Goal: Understand process/instructions

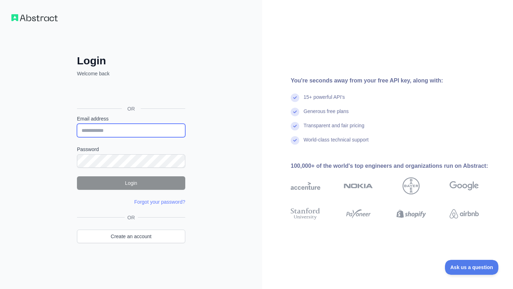
type input "**********"
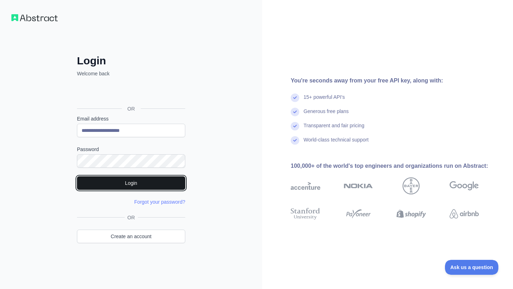
click at [149, 184] on button "Login" at bounding box center [131, 184] width 108 height 14
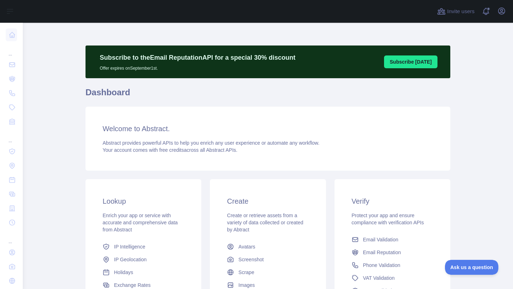
scroll to position [98, 0]
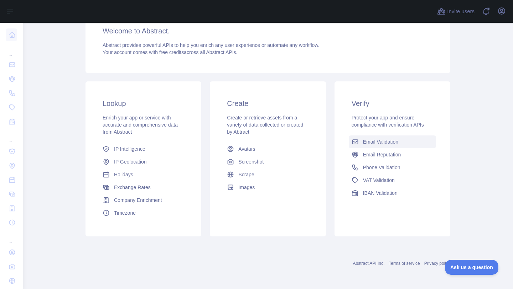
click at [373, 145] on span "Email Validation" at bounding box center [380, 141] width 35 height 7
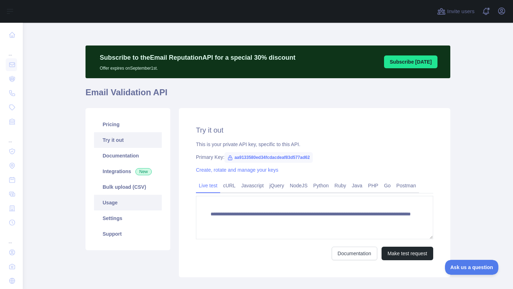
click at [119, 202] on link "Usage" at bounding box center [128, 203] width 68 height 16
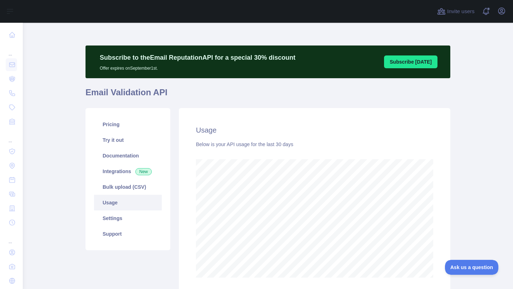
scroll to position [267, 485]
click at [504, 14] on icon "button" at bounding box center [501, 11] width 9 height 9
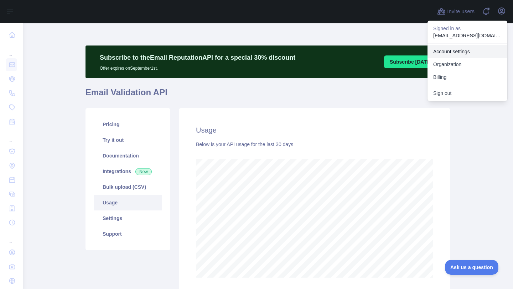
click at [456, 54] on link "Account settings" at bounding box center [467, 51] width 80 height 13
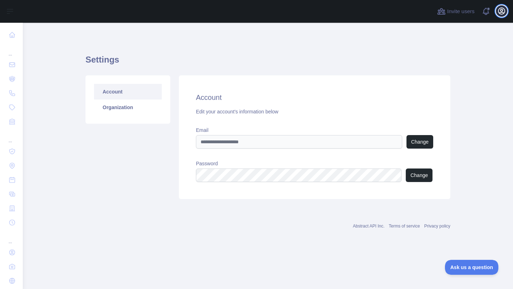
click at [502, 13] on icon "button" at bounding box center [501, 11] width 9 height 9
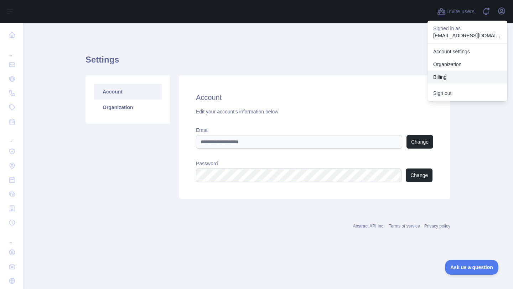
click at [449, 75] on button "Billing" at bounding box center [467, 77] width 80 height 13
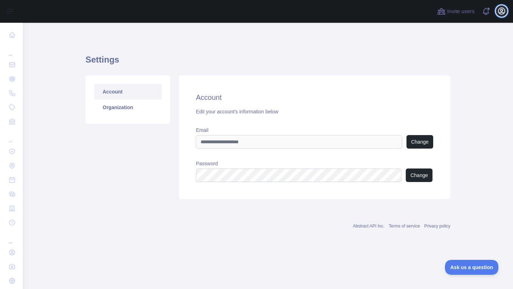
click at [500, 11] on icon "button" at bounding box center [501, 11] width 6 height 6
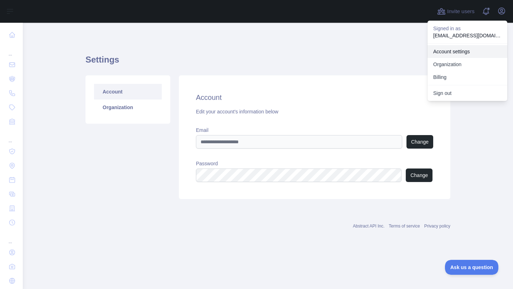
click at [447, 53] on link "Account settings" at bounding box center [467, 51] width 80 height 13
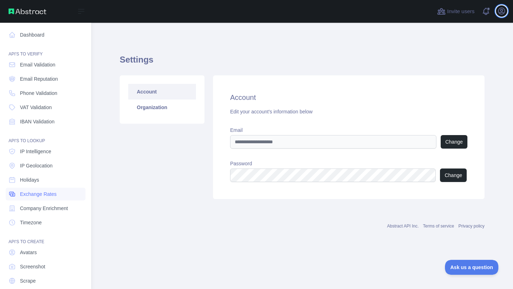
scroll to position [24, 0]
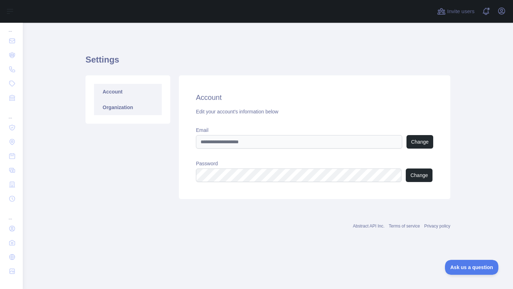
click at [126, 105] on link "Organization" at bounding box center [128, 108] width 68 height 16
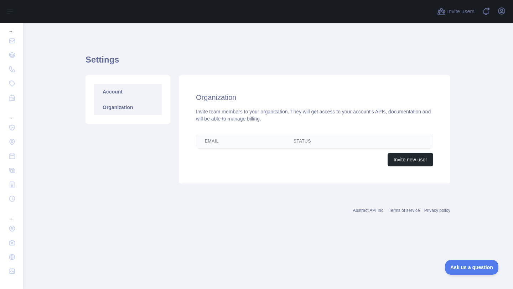
click at [119, 91] on link "Account" at bounding box center [128, 92] width 68 height 16
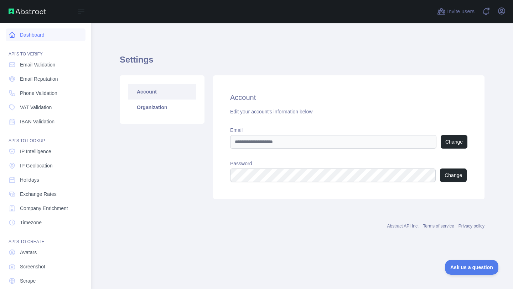
click at [32, 33] on link "Dashboard" at bounding box center [46, 34] width 80 height 13
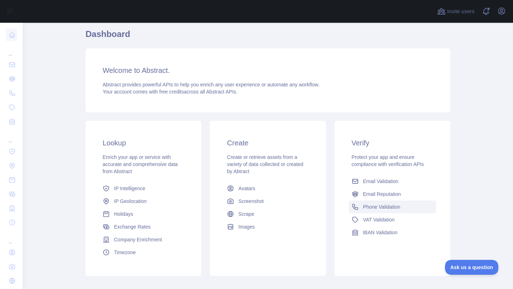
scroll to position [60, 0]
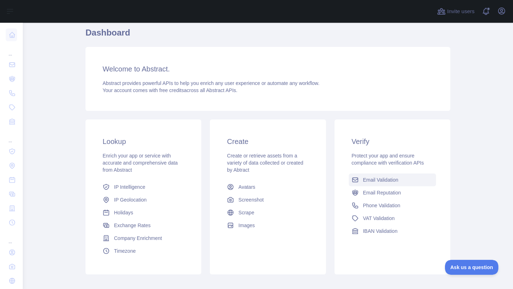
click at [380, 182] on span "Email Validation" at bounding box center [380, 180] width 35 height 7
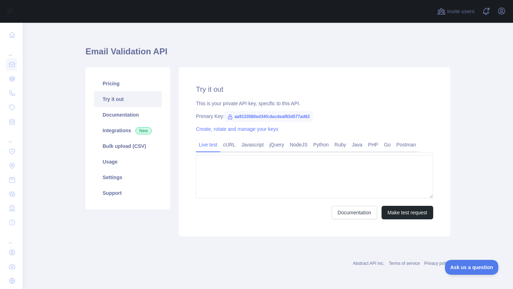
type textarea "**********"
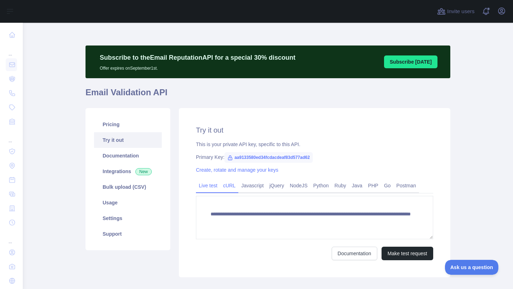
click at [229, 187] on link "cURL" at bounding box center [229, 185] width 18 height 11
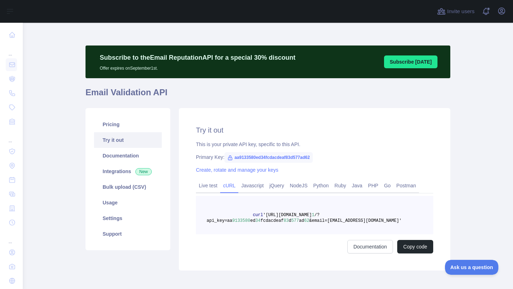
click at [271, 216] on span "'[URL][DOMAIN_NAME]" at bounding box center [287, 215] width 49 height 5
click at [375, 218] on pre "curl '[URL][DOMAIN_NAME] 1 /?api_key=aa 9133580 ed 34 fcdacdeaf 83 d 577 ad 62 …" at bounding box center [314, 215] width 237 height 38
copy span "[URL][DOMAIN_NAME] 1 /?api_key=aa 9133580 ed 34 fcdacdeaf 83 d 577 ad 62 &email…"
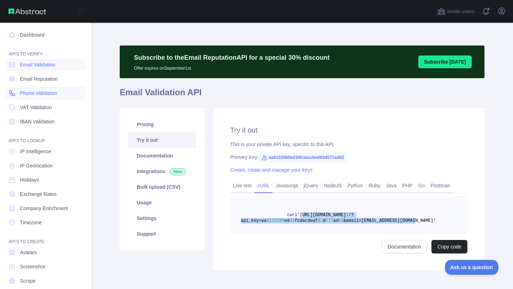
click at [31, 94] on span "Phone Validation" at bounding box center [38, 93] width 37 height 7
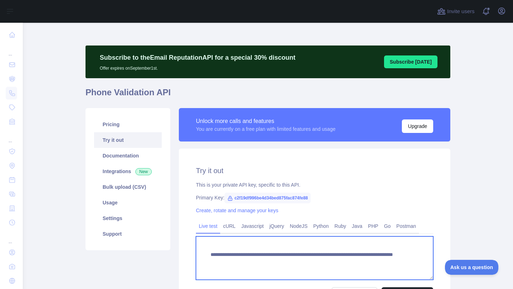
click at [262, 255] on textarea "**********" at bounding box center [314, 258] width 237 height 43
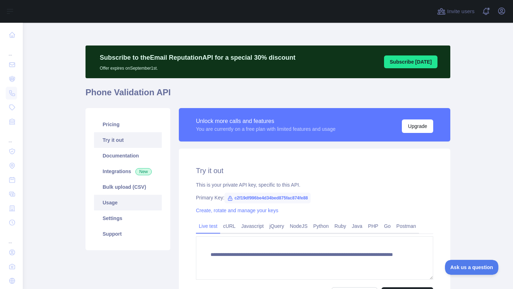
click at [110, 207] on link "Usage" at bounding box center [128, 203] width 68 height 16
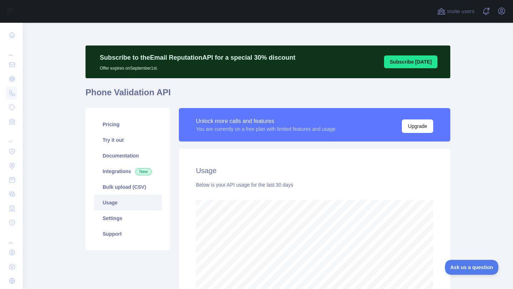
scroll to position [355749, 355599]
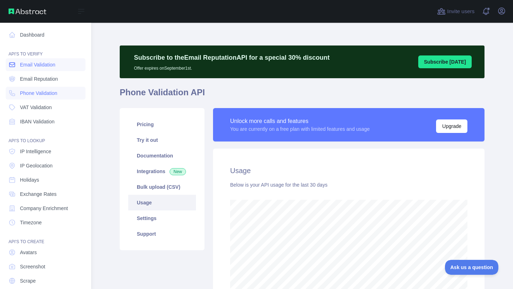
click at [30, 65] on span "Email Validation" at bounding box center [37, 64] width 35 height 7
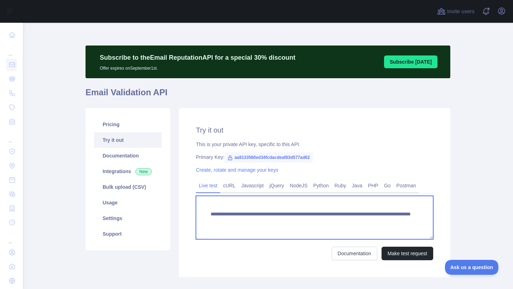
click at [237, 216] on textarea "**********" at bounding box center [314, 217] width 237 height 43
